Goal: Obtain resource: Obtain resource

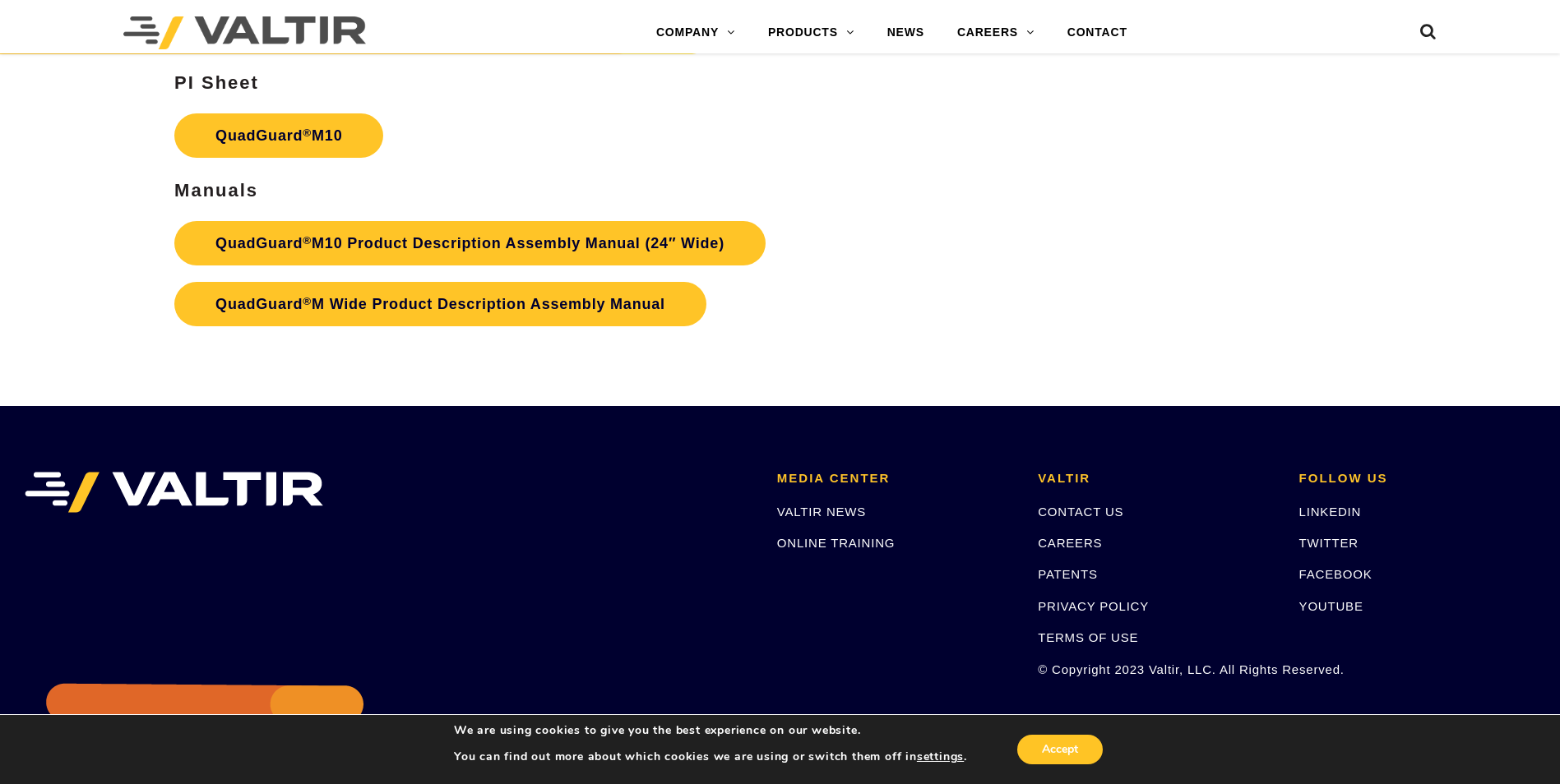
scroll to position [6248, 0]
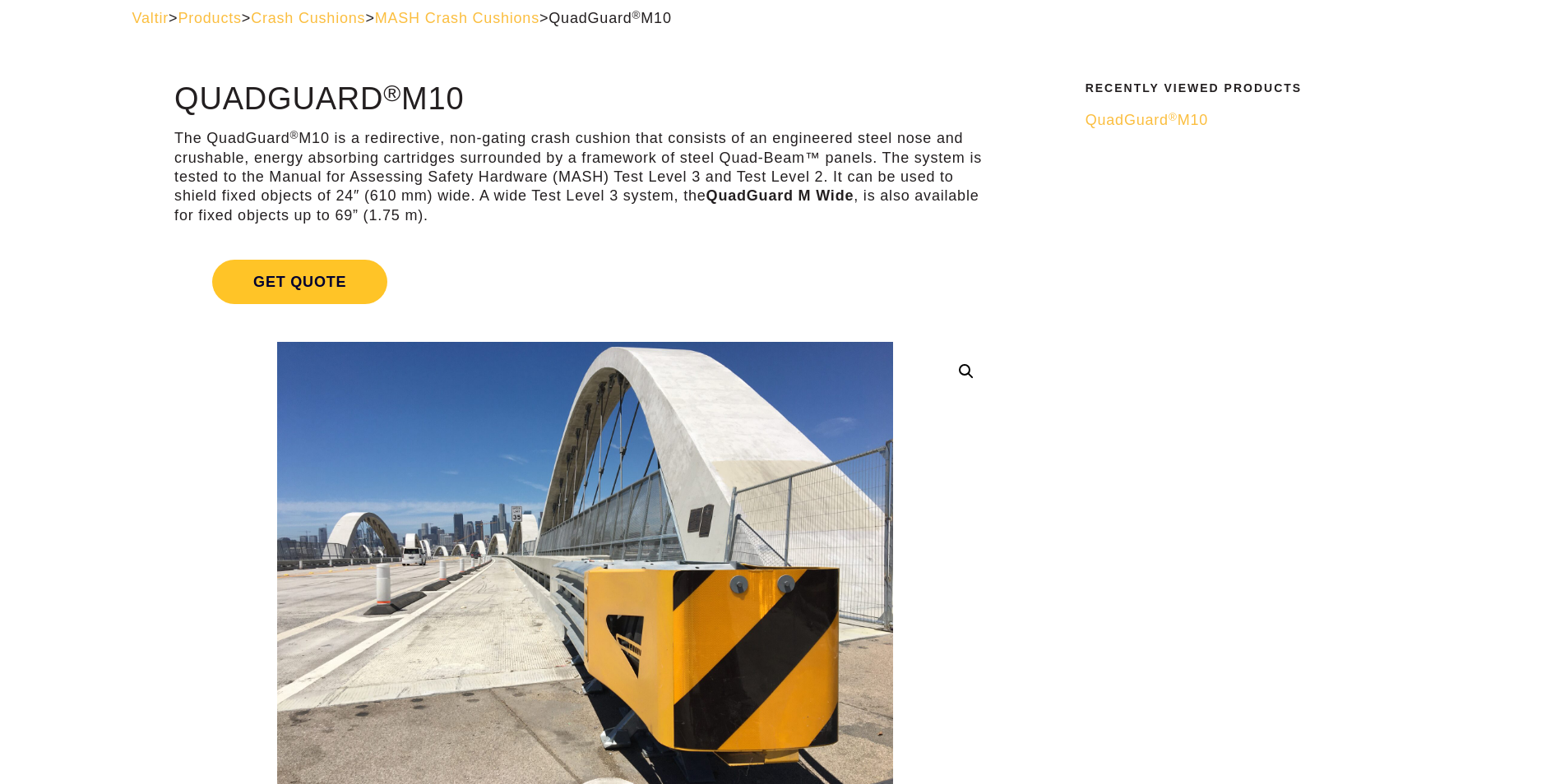
scroll to position [82, 0]
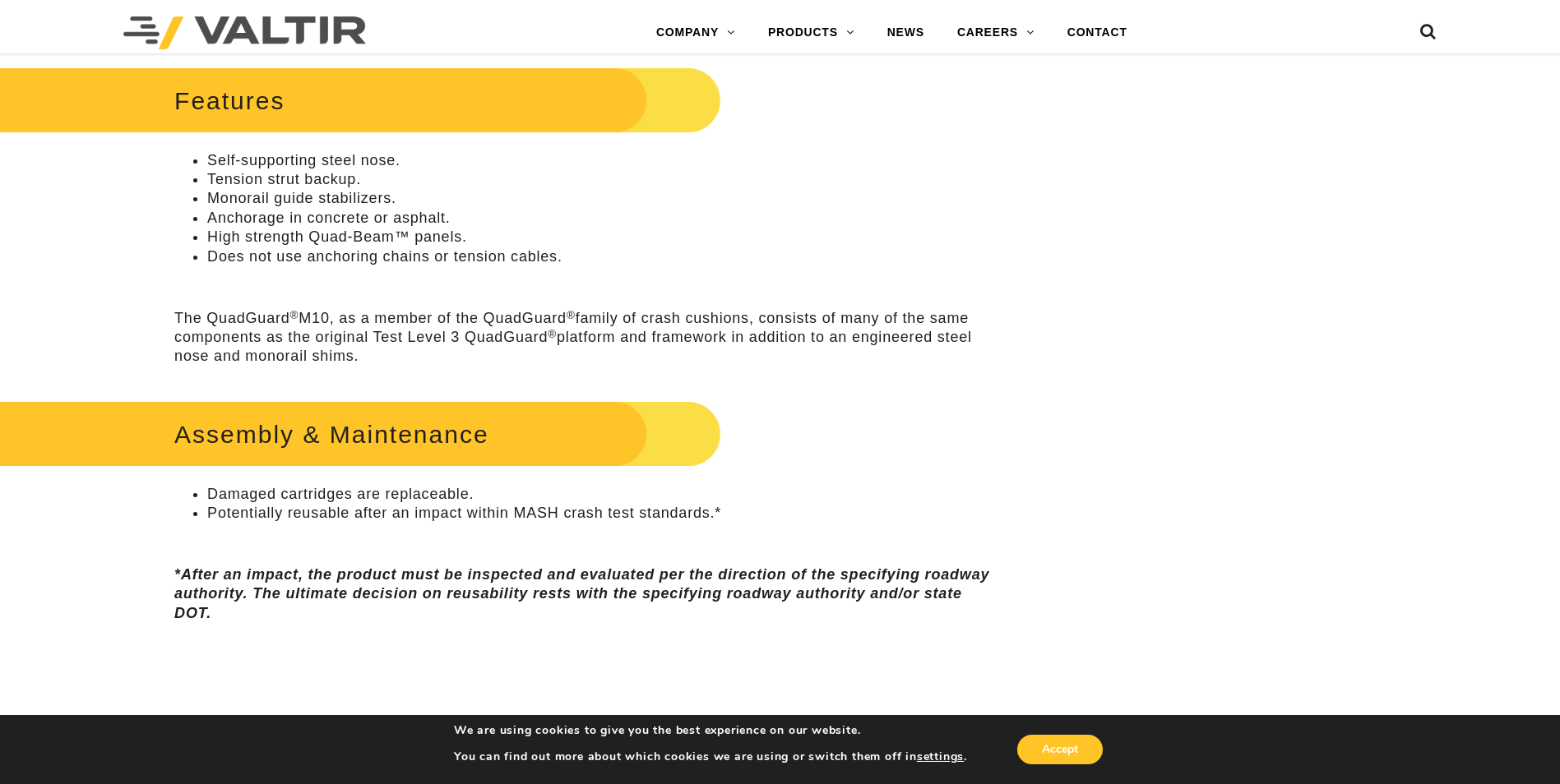
scroll to position [575, 0]
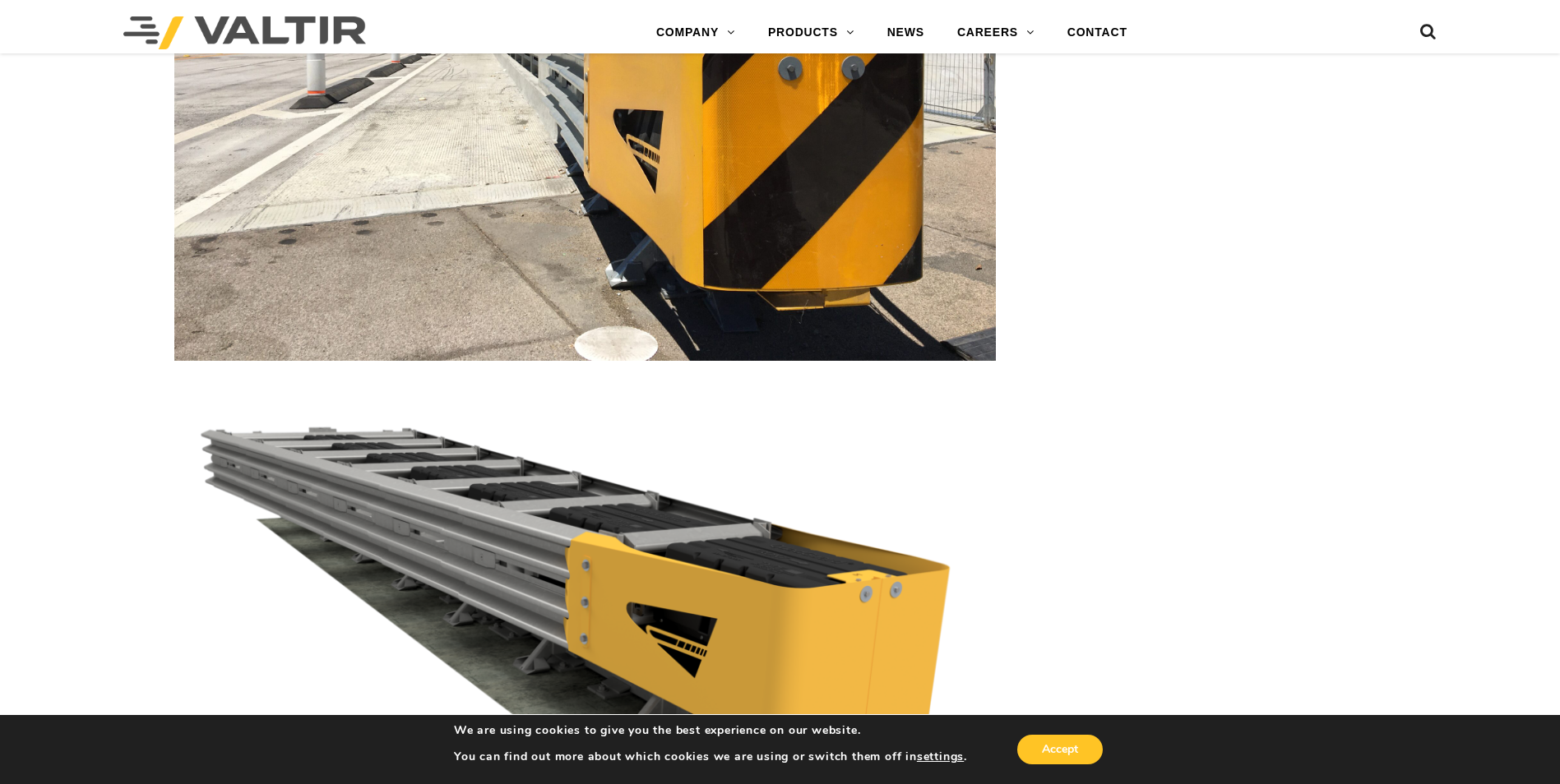
scroll to position [3124, 0]
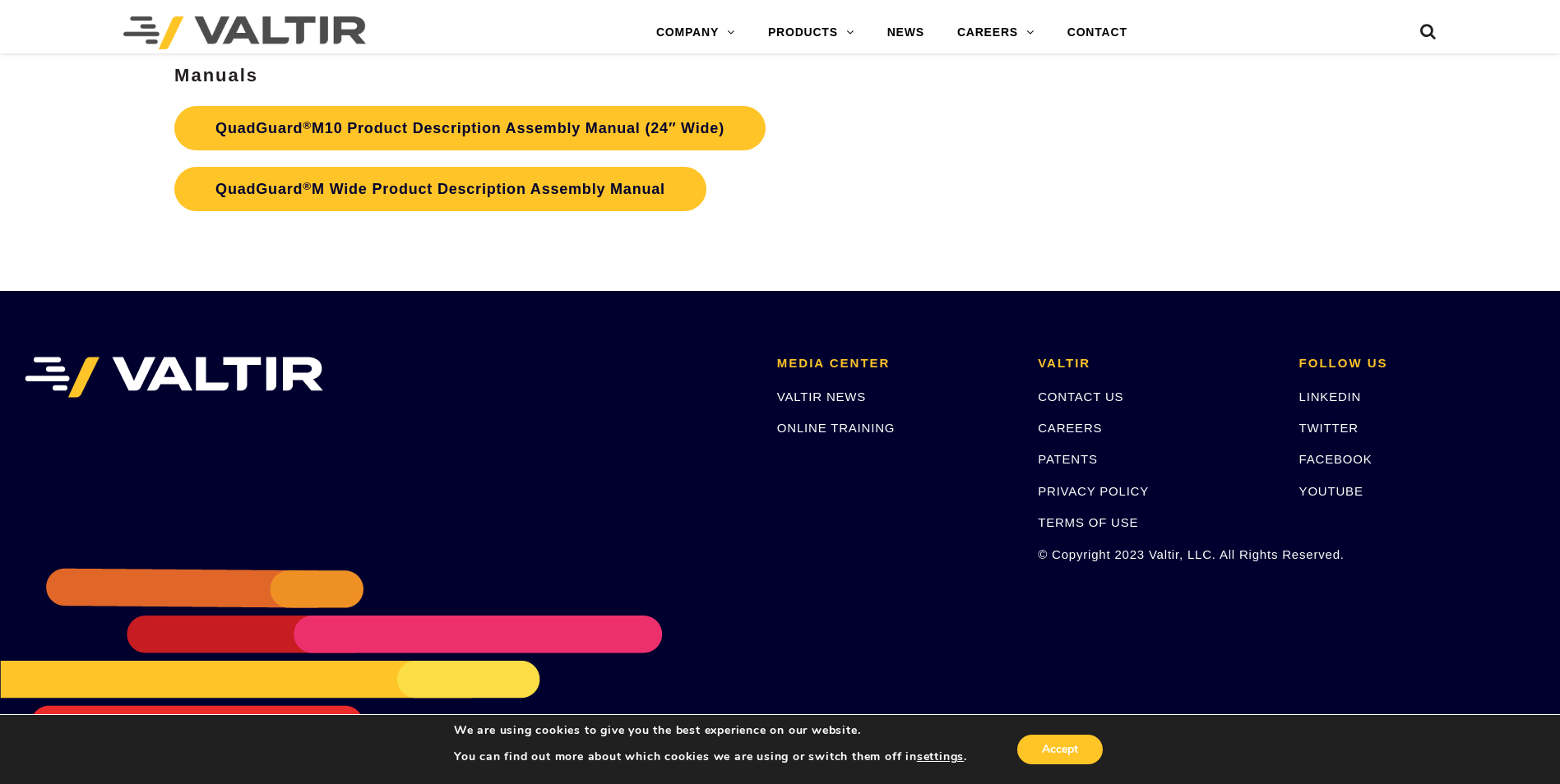
scroll to position [6244, 0]
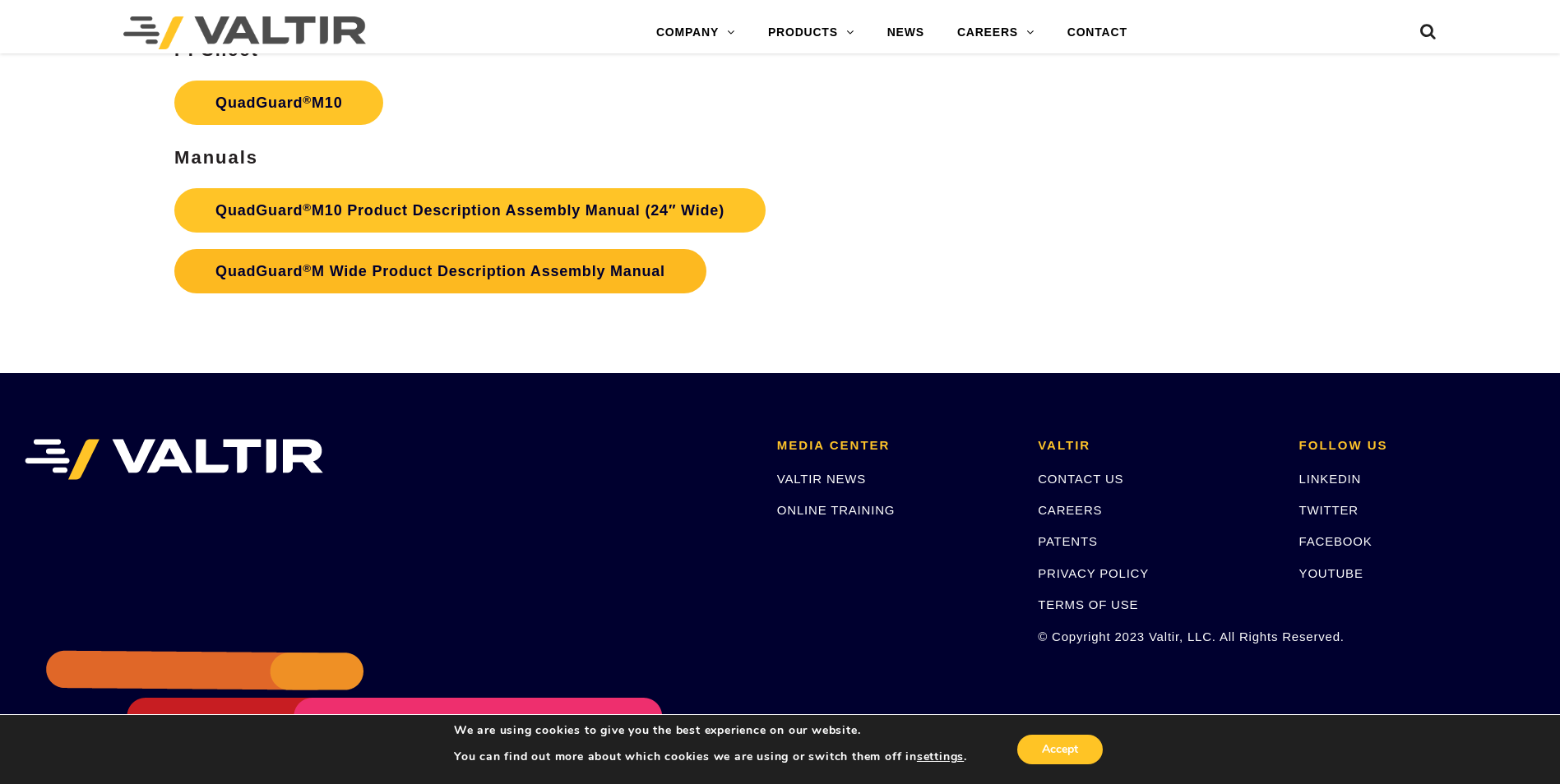
click at [521, 270] on link "QuadGuard ® M Wide Product Description Assembly Manual" at bounding box center [440, 271] width 532 height 45
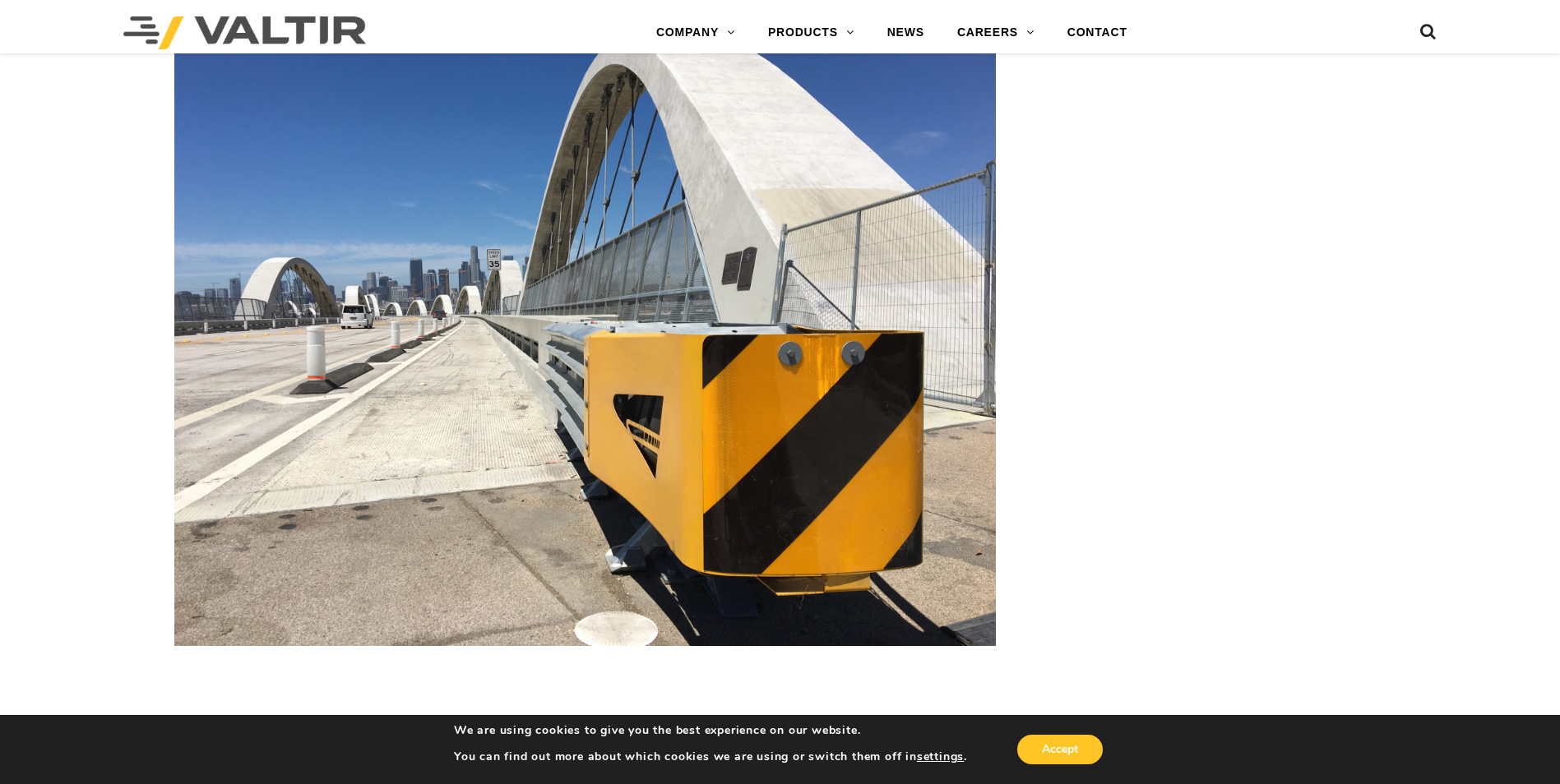
scroll to position [2791, 0]
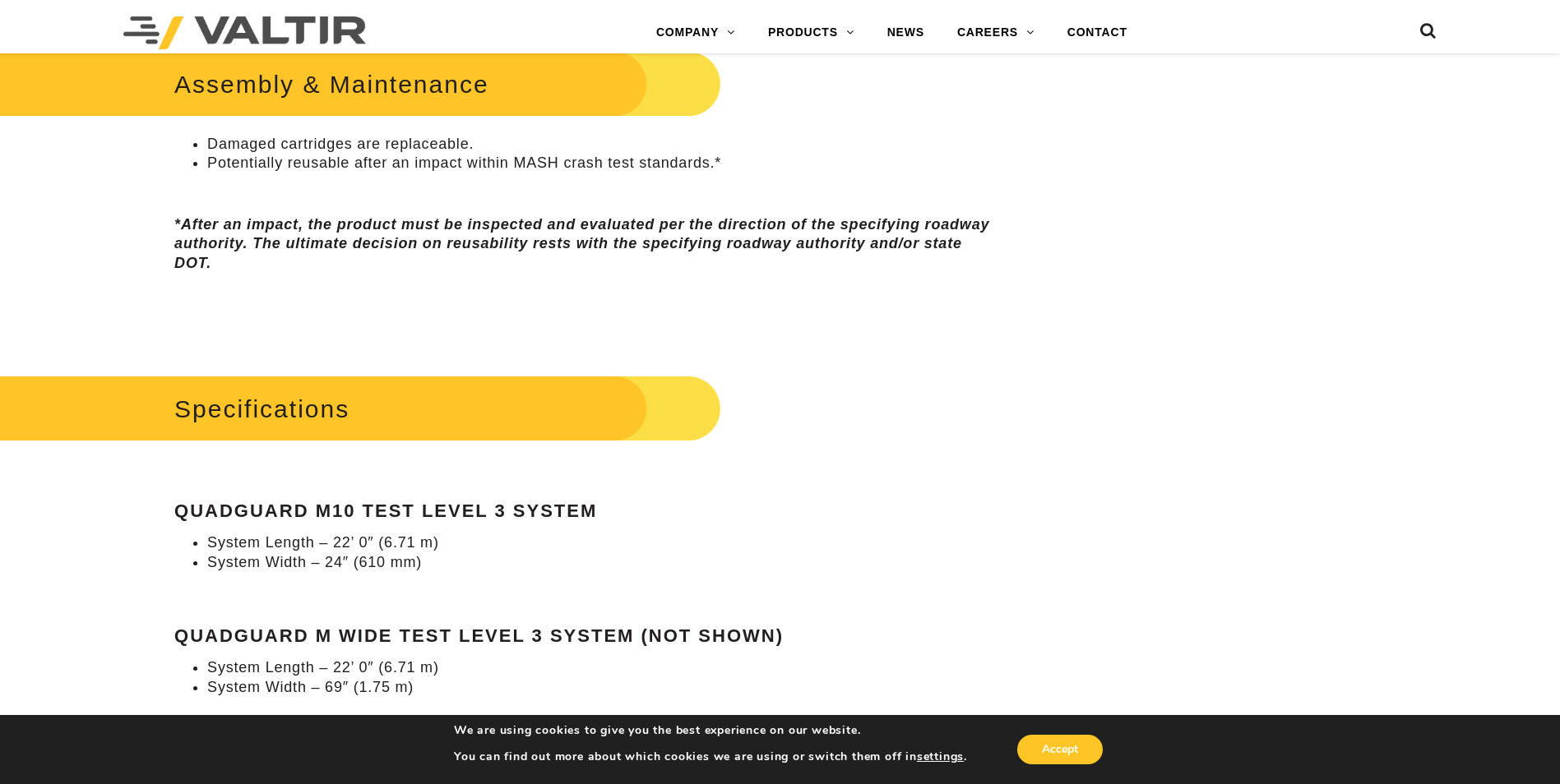
scroll to position [1233, 0]
